Goal: Information Seeking & Learning: Find specific fact

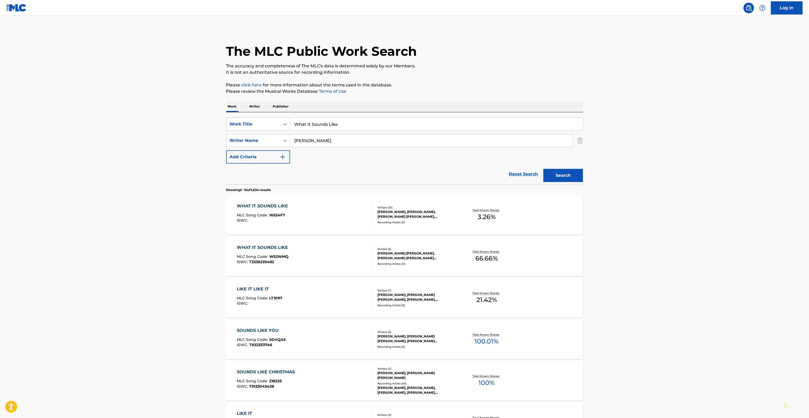
drag, startPoint x: 372, startPoint y: 123, endPoint x: 261, endPoint y: 123, distance: 111.4
click at [226, 122] on div "SearchWithCriteria464ee30a-abf7-422a-9330-2b915b6cf462 Work Title What It Sound…" at bounding box center [404, 124] width 357 height 13
paste input "So Addicted to You"
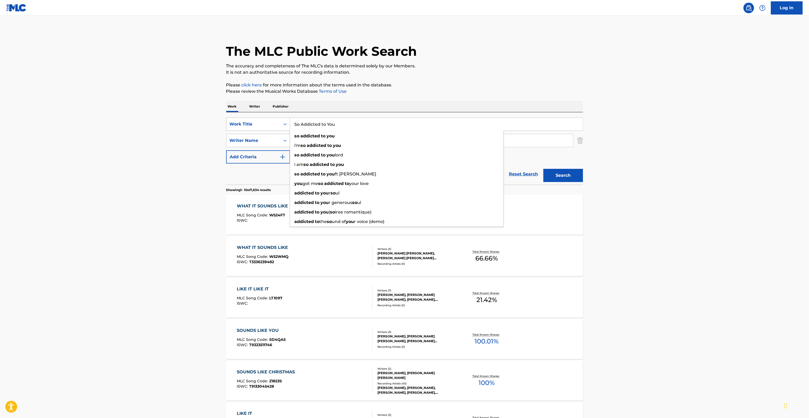
click at [266, 121] on div "SearchWithCriteria464ee30a-abf7-422a-9330-2b915b6cf462 Work Title So Addicted t…" at bounding box center [404, 124] width 357 height 13
type input "Addicted to You"
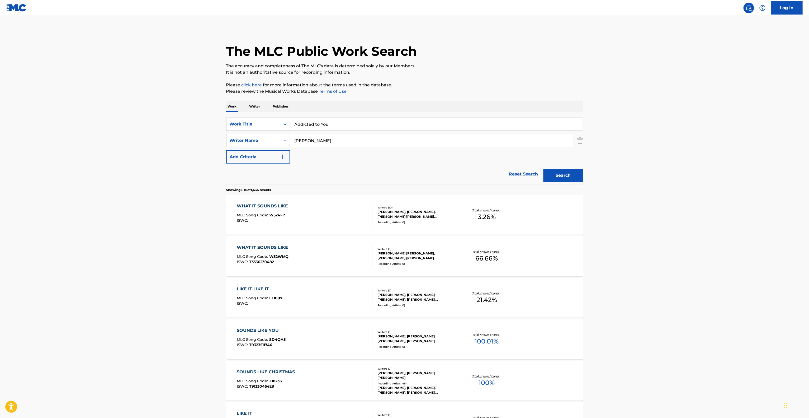
drag, startPoint x: 130, startPoint y: 121, endPoint x: 237, endPoint y: 134, distance: 107.9
click at [130, 121] on main "The MLC Public Work Search The accuracy and completeness of The MLC's data is d…" at bounding box center [404, 327] width 809 height 622
drag, startPoint x: 306, startPoint y: 139, endPoint x: 247, endPoint y: 135, distance: 59.3
click at [247, 135] on div "SearchWithCriteria39d0d4db-aee5-4dcb-b7fb-e6523283d119 Writer Name [PERSON_NAME]" at bounding box center [404, 140] width 357 height 13
paste input "[PERSON_NAME]"
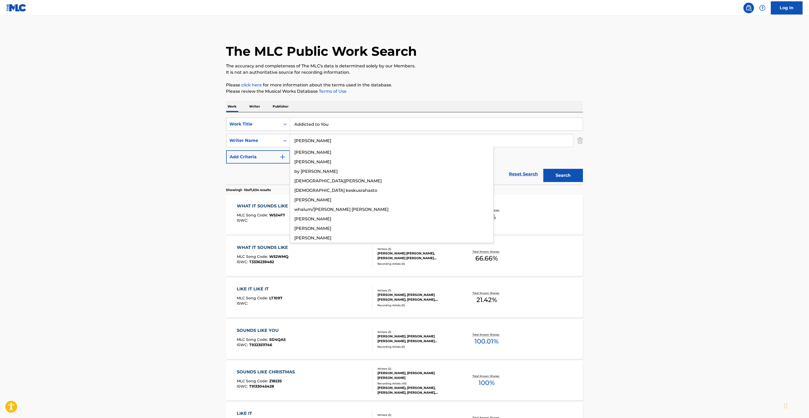
type input "[PERSON_NAME]"
click at [575, 179] on button "Search" at bounding box center [564, 175] width 40 height 13
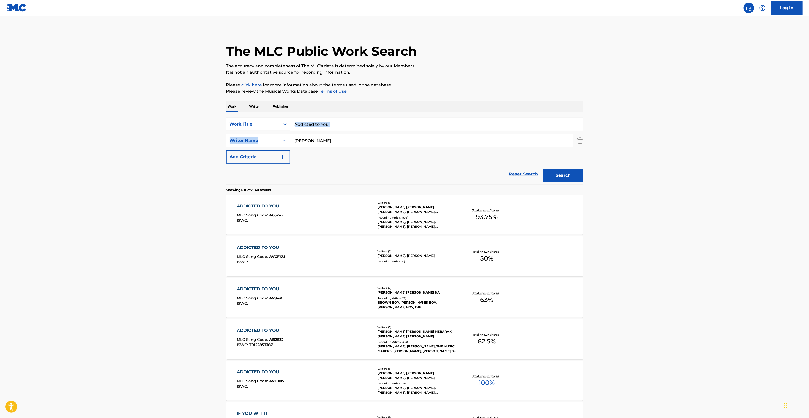
drag, startPoint x: 340, startPoint y: 131, endPoint x: 255, endPoint y: 125, distance: 85.3
click at [255, 125] on div "SearchWithCriteria464ee30a-abf7-422a-9330-2b915b6cf462 Work Title Addicted to Y…" at bounding box center [404, 141] width 357 height 46
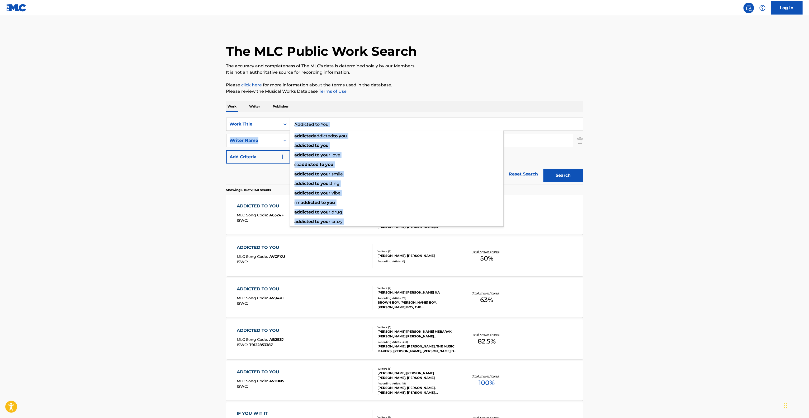
click at [349, 119] on input "Addicted to You" at bounding box center [436, 124] width 293 height 13
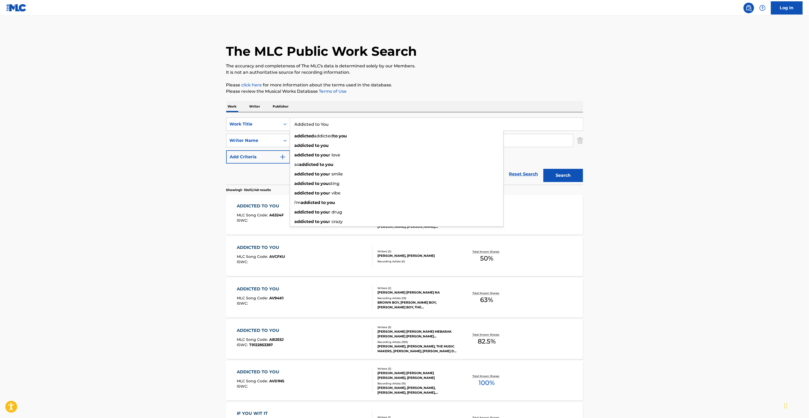
drag, startPoint x: 364, startPoint y: 119, endPoint x: 222, endPoint y: 121, distance: 141.8
click at [215, 121] on main "The MLC Public Work Search The accuracy and completeness of The MLC's data is d…" at bounding box center [404, 327] width 809 height 622
paste input "SO ADDICTED TO YOU"
type input "SO ADDICTED TO YOU"
drag, startPoint x: 263, startPoint y: 174, endPoint x: 251, endPoint y: 174, distance: 11.4
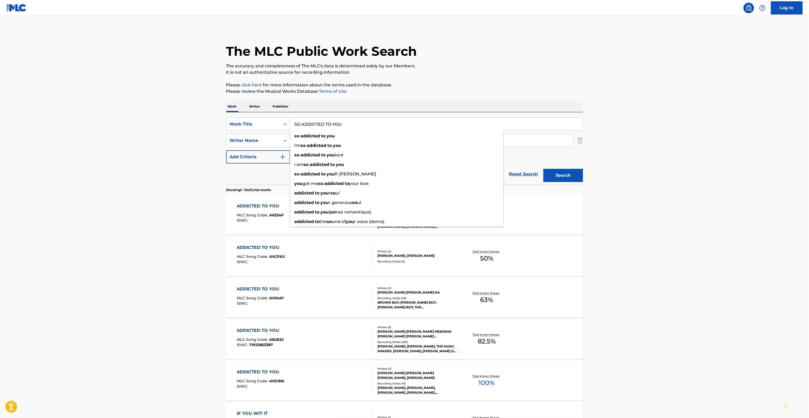
click at [262, 174] on div "Reset Search Search" at bounding box center [404, 173] width 357 height 21
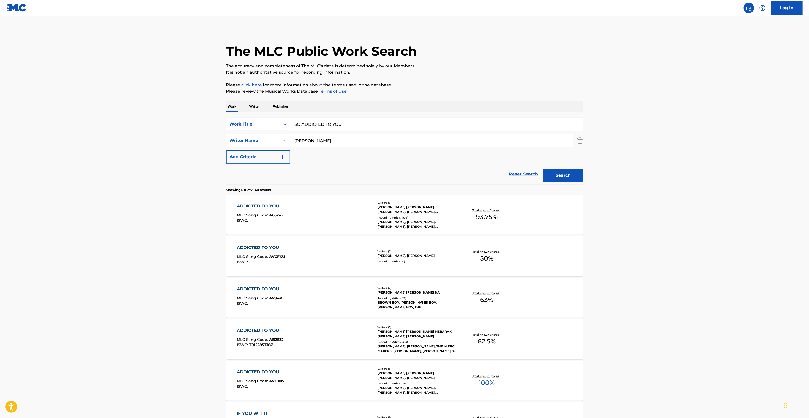
click at [226, 132] on div "SearchWithCriteria464ee30a-abf7-422a-9330-2b915b6cf462 Work Title SO ADDICTED T…" at bounding box center [404, 141] width 357 height 46
paste input "[PERSON_NAME]"
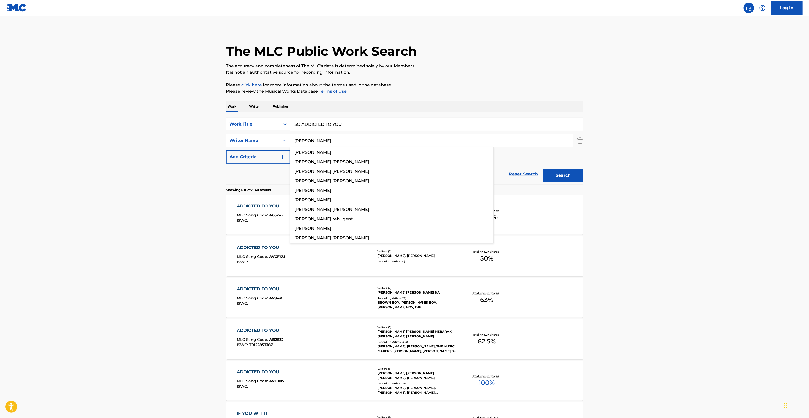
type input "[PERSON_NAME]"
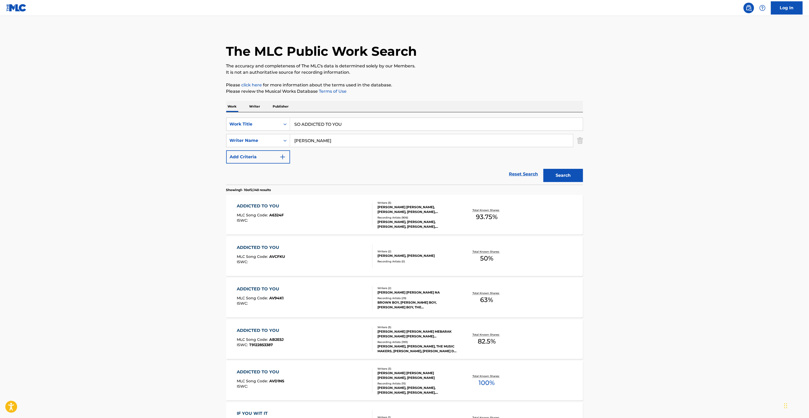
click at [561, 173] on button "Search" at bounding box center [564, 175] width 40 height 13
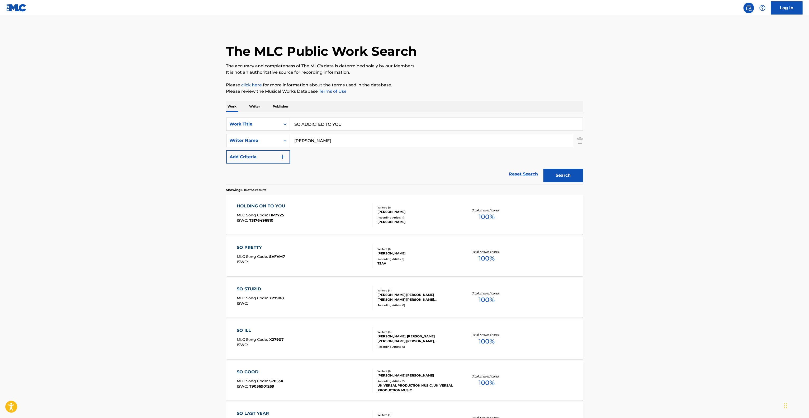
click at [628, 224] on main "The MLC Public Work Search The accuracy and completeness of The MLC's data is d…" at bounding box center [404, 327] width 809 height 622
click at [628, 225] on main "The MLC Public Work Search The accuracy and completeness of The MLC's data is d…" at bounding box center [404, 327] width 809 height 622
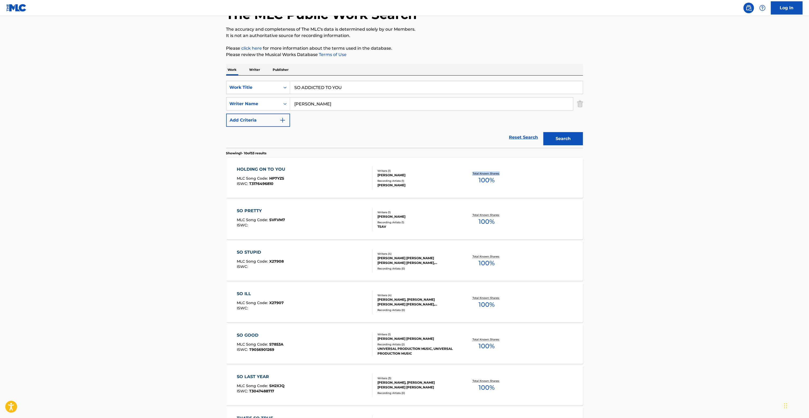
scroll to position [106, 0]
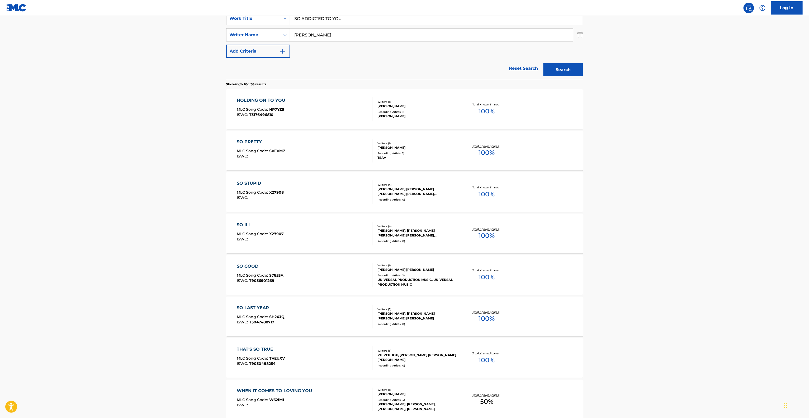
click at [624, 232] on main "The MLC Public Work Search The accuracy and completeness of The MLC's data is d…" at bounding box center [404, 221] width 809 height 622
click at [623, 233] on main "The MLC Public Work Search The accuracy and completeness of The MLC's data is d…" at bounding box center [404, 221] width 809 height 622
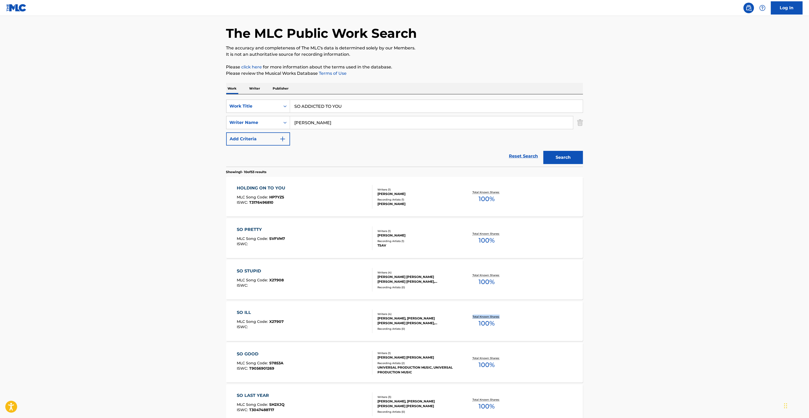
scroll to position [0, 0]
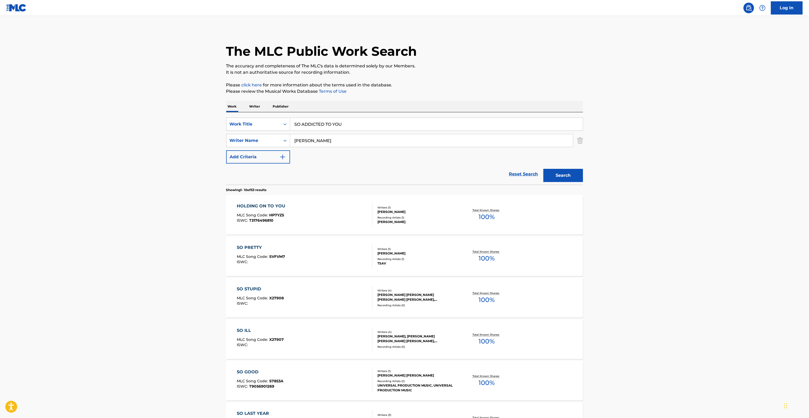
drag, startPoint x: 307, startPoint y: 118, endPoint x: 182, endPoint y: 106, distance: 126.0
click at [182, 107] on main "The MLC Public Work Search The accuracy and completeness of The MLC's data is d…" at bounding box center [404, 327] width 809 height 622
drag, startPoint x: 360, startPoint y: 124, endPoint x: 242, endPoint y: 121, distance: 117.8
click at [238, 121] on div "SearchWithCriteria464ee30a-abf7-422a-9330-2b915b6cf462 Work Title SO ADDICTED T…" at bounding box center [404, 124] width 357 height 13
paste input "Box Me Up"
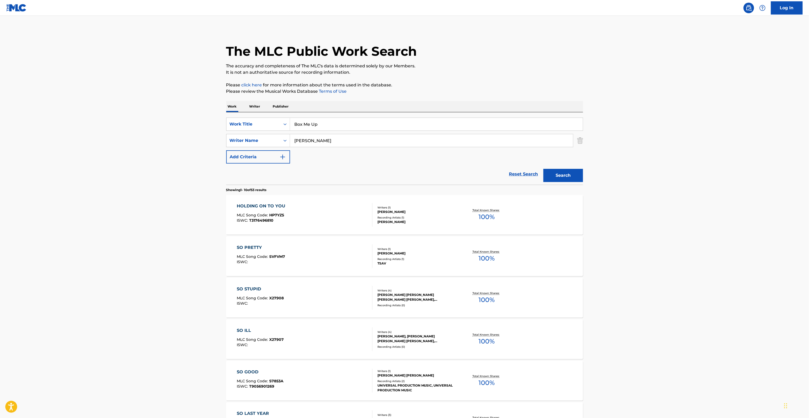
type input "Box Me Up"
drag, startPoint x: 186, startPoint y: 134, endPoint x: 316, endPoint y: 143, distance: 130.5
click at [188, 134] on main "The MLC Public Work Search The accuracy and completeness of The MLC's data is d…" at bounding box center [404, 327] width 809 height 622
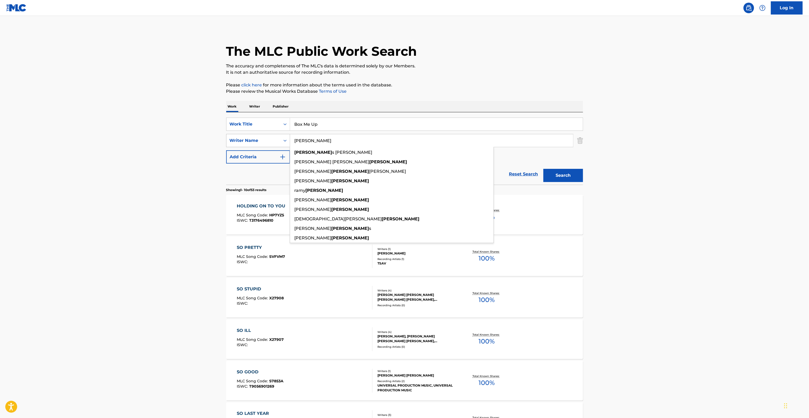
drag, startPoint x: 339, startPoint y: 139, endPoint x: 245, endPoint y: 138, distance: 94.0
click at [239, 138] on div "SearchWithCriteria39d0d4db-aee5-4dcb-b7fb-e6523283d119 Writer Name [PERSON_NAME…" at bounding box center [404, 140] width 357 height 13
paste input "[PERSON_NAME]"
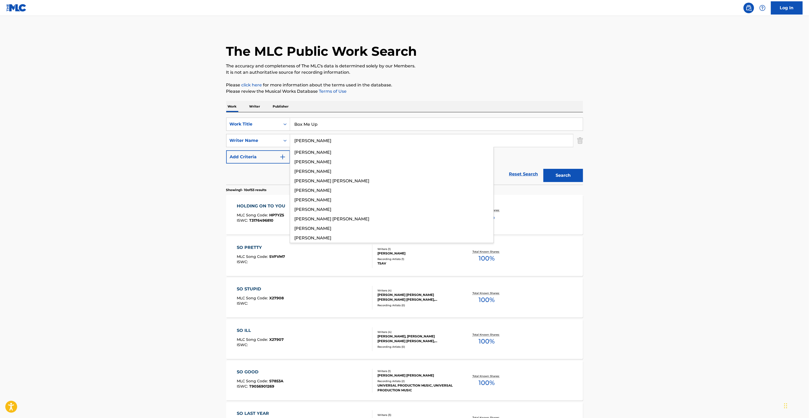
type input "[PERSON_NAME]"
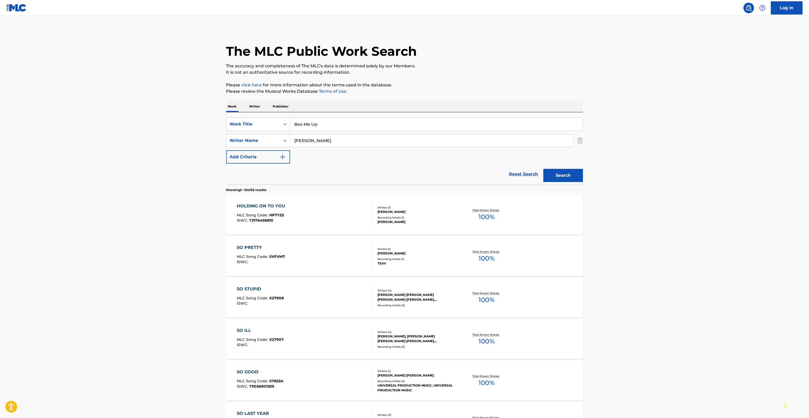
click at [569, 176] on button "Search" at bounding box center [564, 175] width 40 height 13
click at [569, 176] on div "Search" at bounding box center [562, 173] width 42 height 21
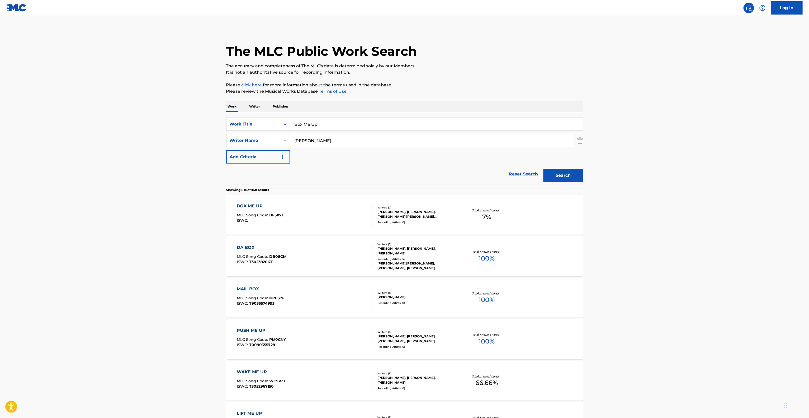
click at [129, 242] on main "The MLC Public Work Search The accuracy and completeness of The MLC's data is d…" at bounding box center [404, 327] width 809 height 622
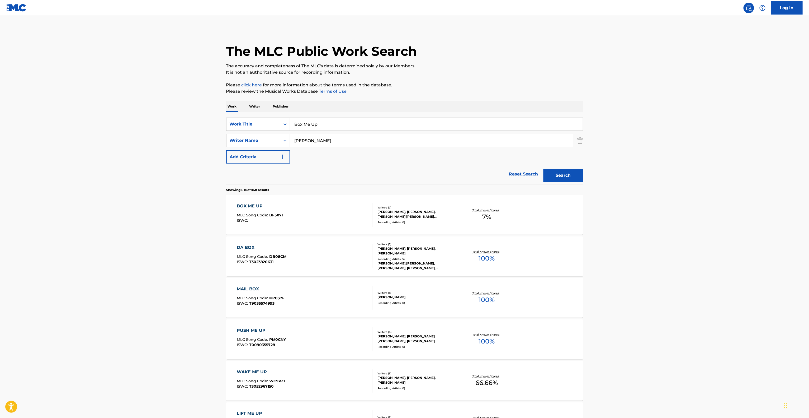
click at [135, 224] on main "The MLC Public Work Search The accuracy and completeness of The MLC's data is d…" at bounding box center [404, 327] width 809 height 622
click at [245, 205] on div "BOX ME UP" at bounding box center [260, 206] width 47 height 6
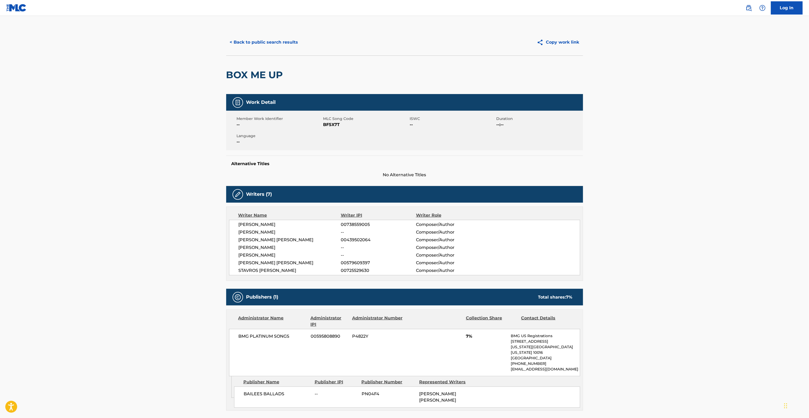
click at [251, 41] on button "< Back to public search results" at bounding box center [264, 42] width 76 height 13
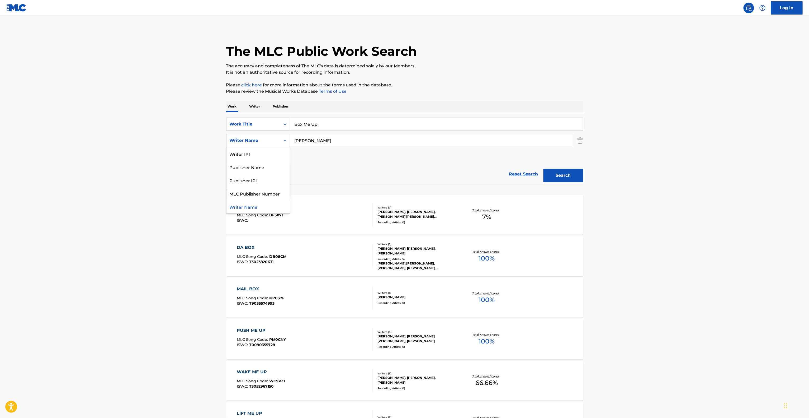
click at [262, 141] on div "Writer Name" at bounding box center [254, 140] width 48 height 6
click at [144, 196] on main "The MLC Public Work Search The accuracy and completeness of The MLC's data is d…" at bounding box center [404, 327] width 809 height 622
drag, startPoint x: 280, startPoint y: 135, endPoint x: 345, endPoint y: 152, distance: 67.1
click at [235, 131] on div "SearchWithCriteria464ee30a-abf7-422a-9330-2b915b6cf462 Work Title Box Me Up Sea…" at bounding box center [404, 141] width 357 height 46
paste input "Maere"
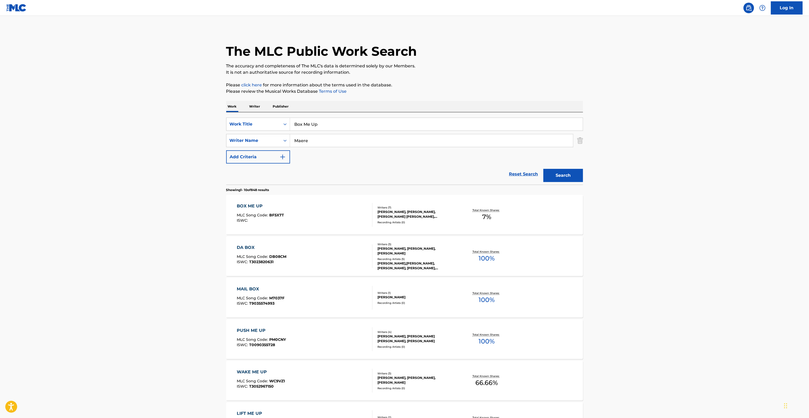
type input "Maere"
click at [566, 176] on button "Search" at bounding box center [564, 175] width 40 height 13
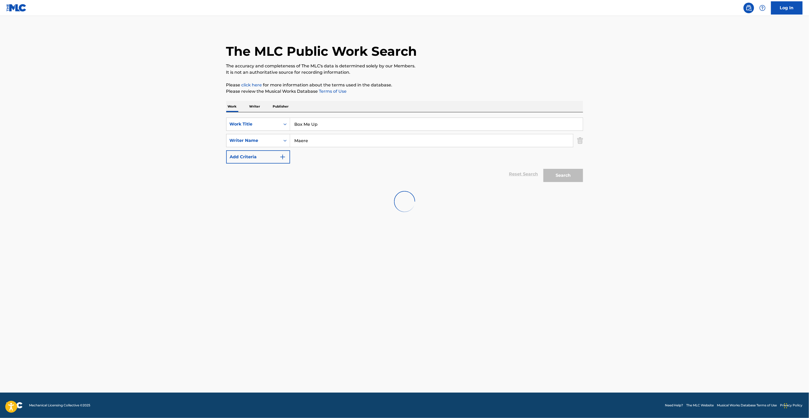
click at [661, 176] on main "The MLC Public Work Search The accuracy and completeness of The MLC's data is d…" at bounding box center [404, 204] width 809 height 377
